Goal: Task Accomplishment & Management: Use online tool/utility

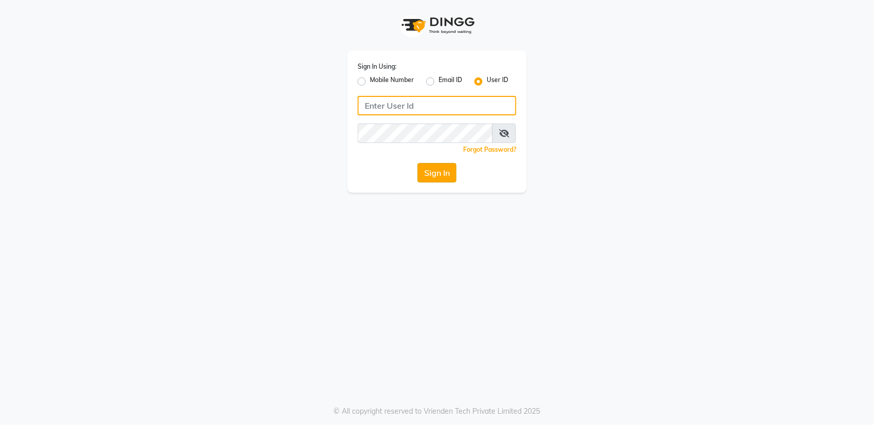
type input "bellaglamourra123"
click at [429, 171] on button "Sign In" at bounding box center [437, 172] width 39 height 19
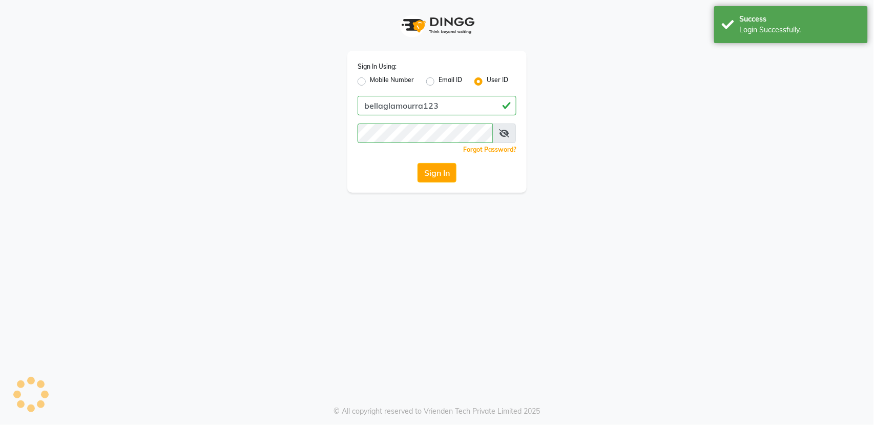
select select "service"
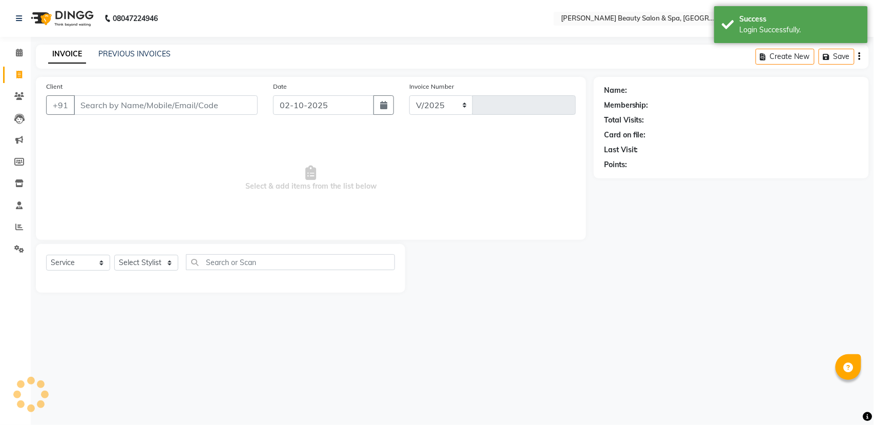
select select "en"
select select "7524"
type input "3116"
click at [138, 107] on input "Client" at bounding box center [166, 104] width 184 height 19
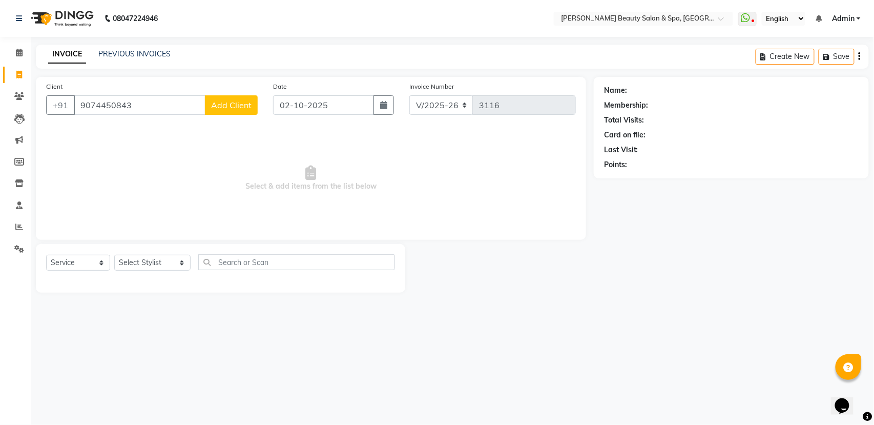
type input "9074450843"
click at [222, 100] on span "Add Client" at bounding box center [231, 105] width 40 height 10
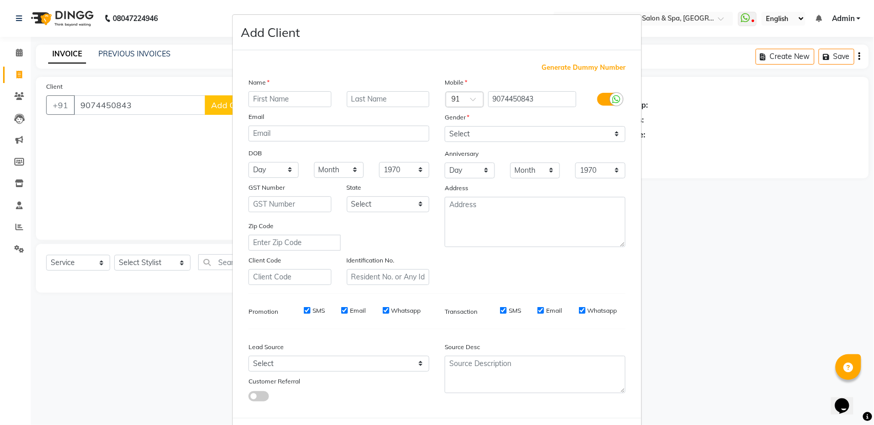
click at [295, 106] on input "text" at bounding box center [290, 99] width 83 height 16
type input "sanjay"
click at [509, 138] on select "Select [DEMOGRAPHIC_DATA] [DEMOGRAPHIC_DATA] Other Prefer Not To Say" at bounding box center [535, 134] width 181 height 16
select select "[DEMOGRAPHIC_DATA]"
click at [445, 126] on select "Select [DEMOGRAPHIC_DATA] [DEMOGRAPHIC_DATA] Other Prefer Not To Say" at bounding box center [535, 134] width 181 height 16
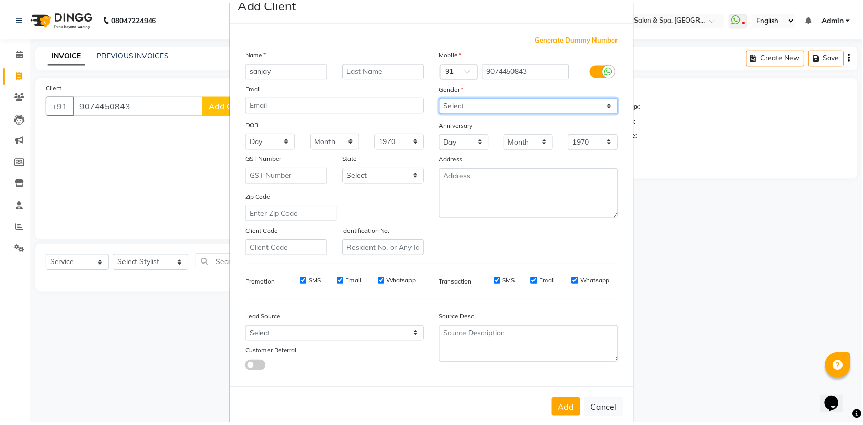
scroll to position [46, 0]
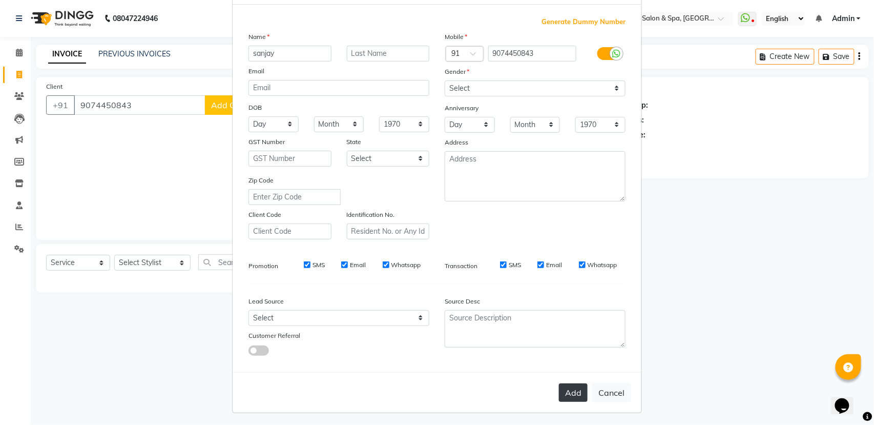
click at [578, 387] on button "Add" at bounding box center [573, 392] width 29 height 18
select select
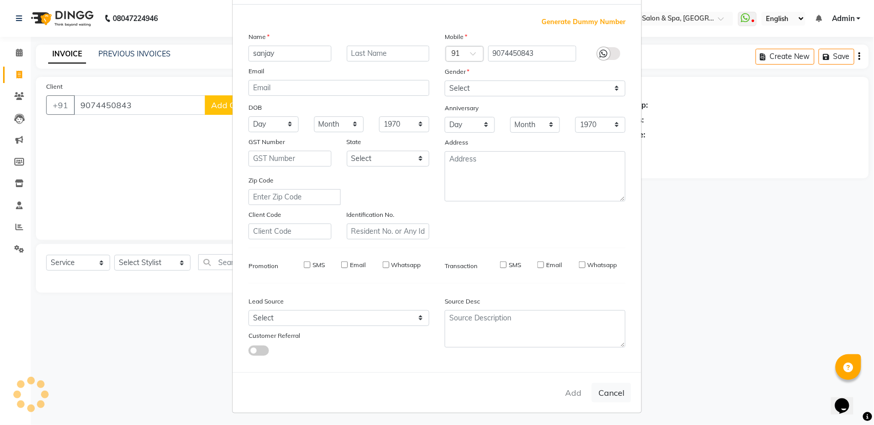
select select
checkbox input "false"
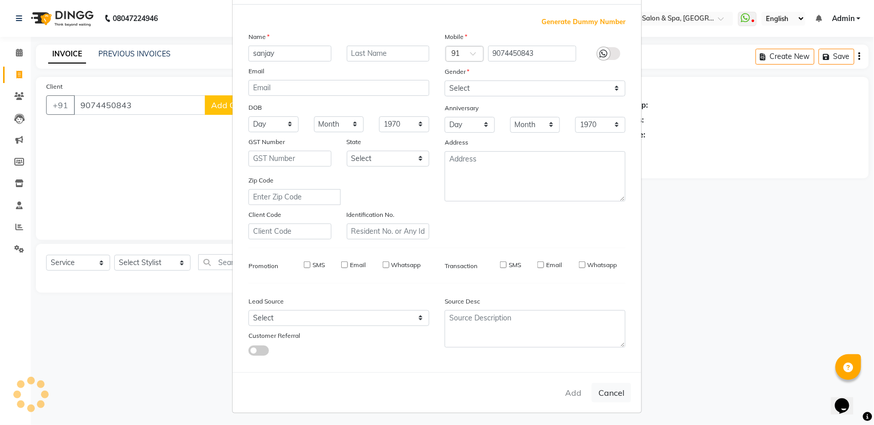
checkbox input "false"
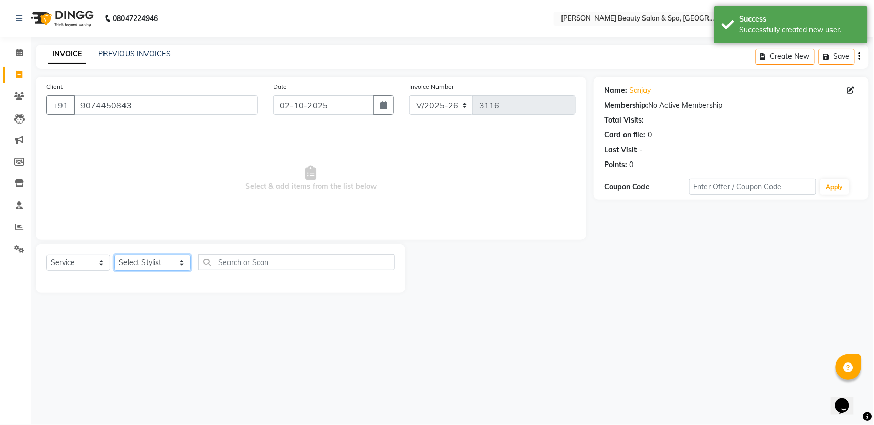
click at [126, 267] on select "Select Stylist Admin [PERSON_NAME] [PERSON_NAME] [PERSON_NAME] [PERSON_NAME] [P…" at bounding box center [152, 263] width 76 height 16
select select "79765"
click at [114, 255] on select "Select Stylist Admin [PERSON_NAME] [PERSON_NAME] [PERSON_NAME] [PERSON_NAME] [P…" at bounding box center [152, 263] width 76 height 16
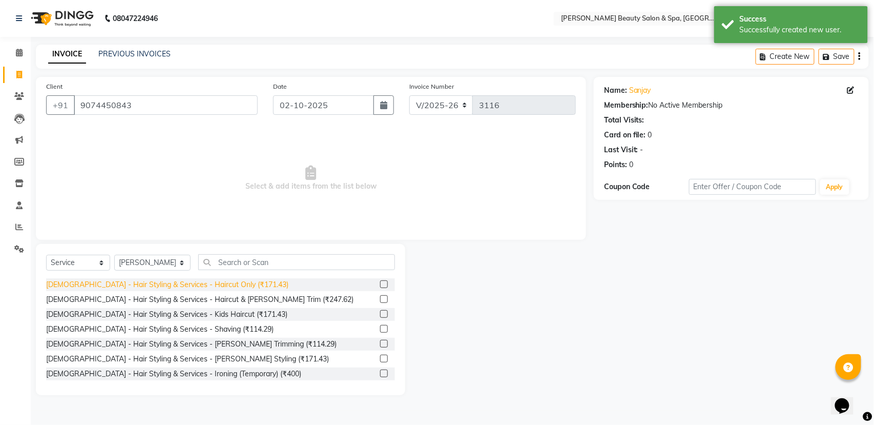
click at [142, 284] on div "[DEMOGRAPHIC_DATA] - Hair Styling & Services - Haircut Only (₹171.43)" at bounding box center [167, 284] width 242 height 11
checkbox input "false"
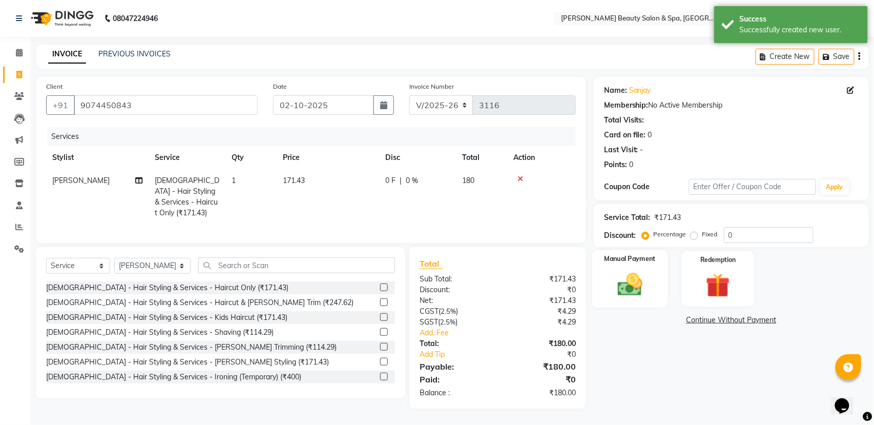
click at [638, 283] on img at bounding box center [630, 284] width 40 height 29
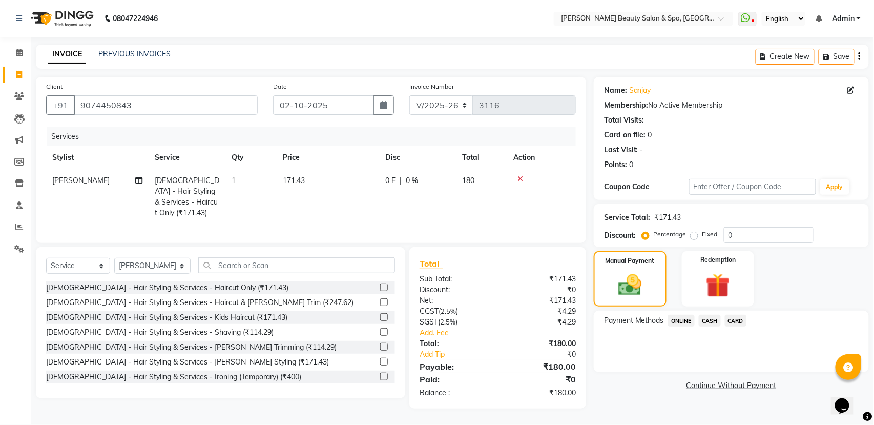
click at [710, 316] on span "CASH" at bounding box center [710, 321] width 22 height 12
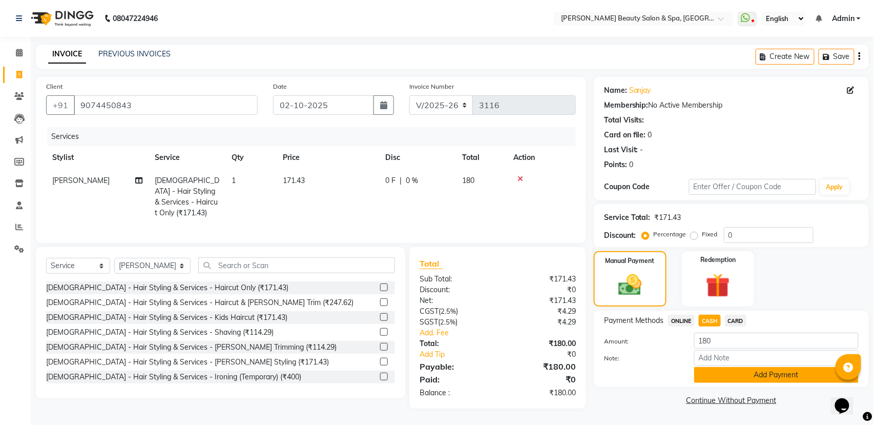
click at [736, 371] on button "Add Payment" at bounding box center [776, 375] width 164 height 16
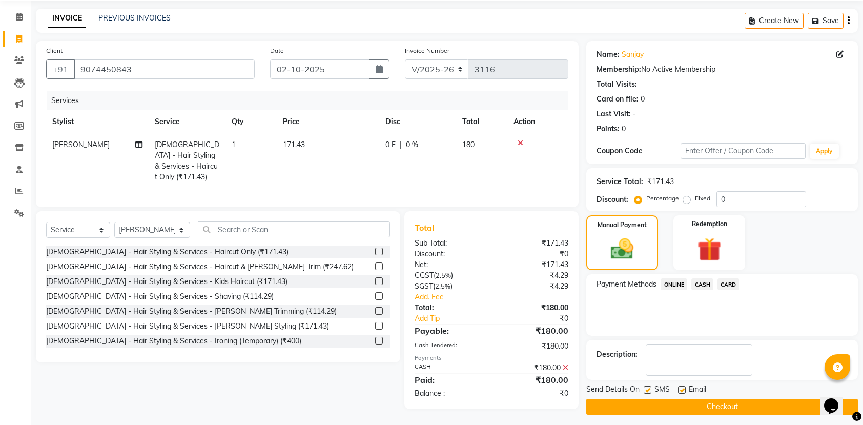
scroll to position [42, 0]
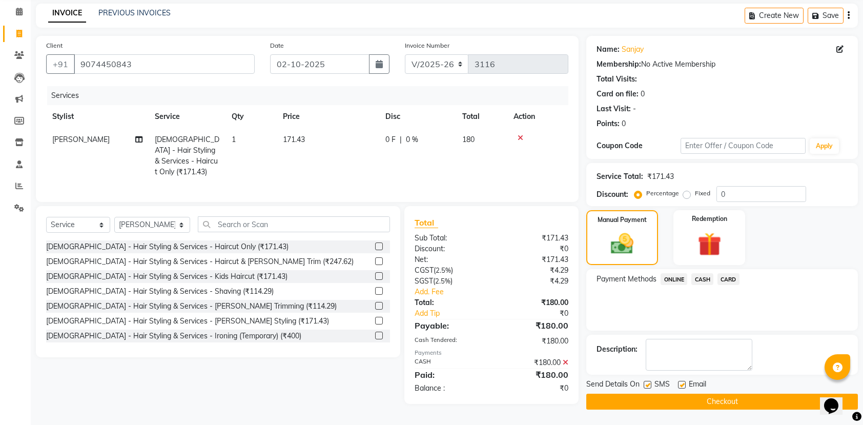
click at [698, 401] on button "Checkout" at bounding box center [722, 402] width 272 height 16
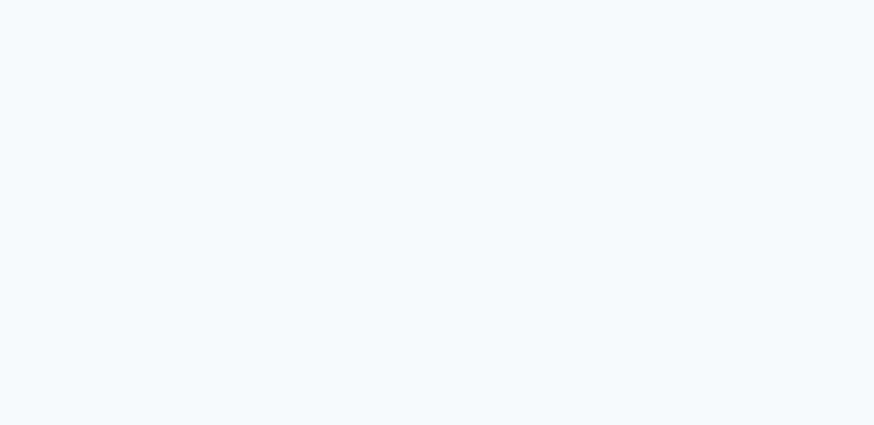
select select "7524"
select select "service"
